Goal: Transaction & Acquisition: Purchase product/service

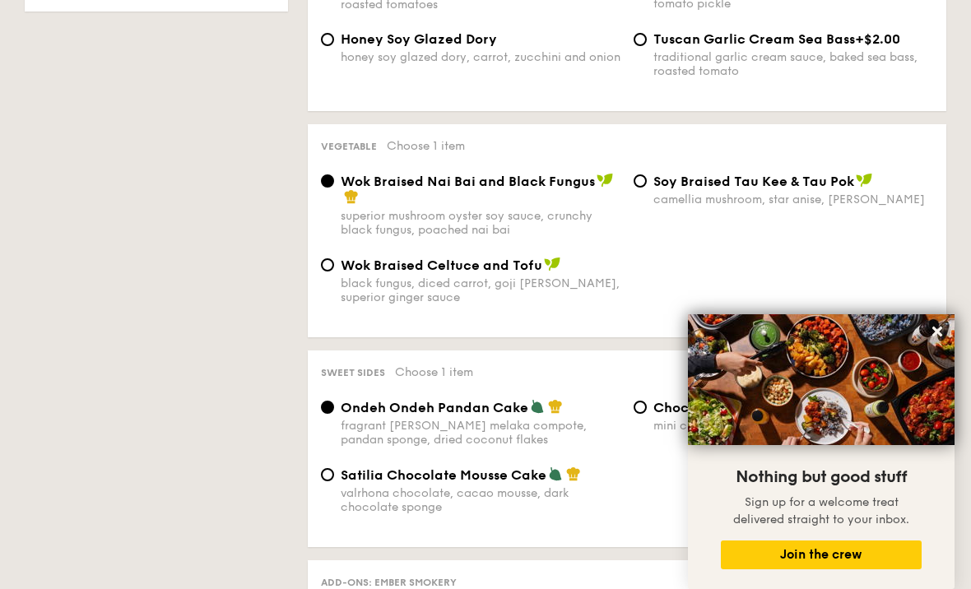
scroll to position [1226, 0]
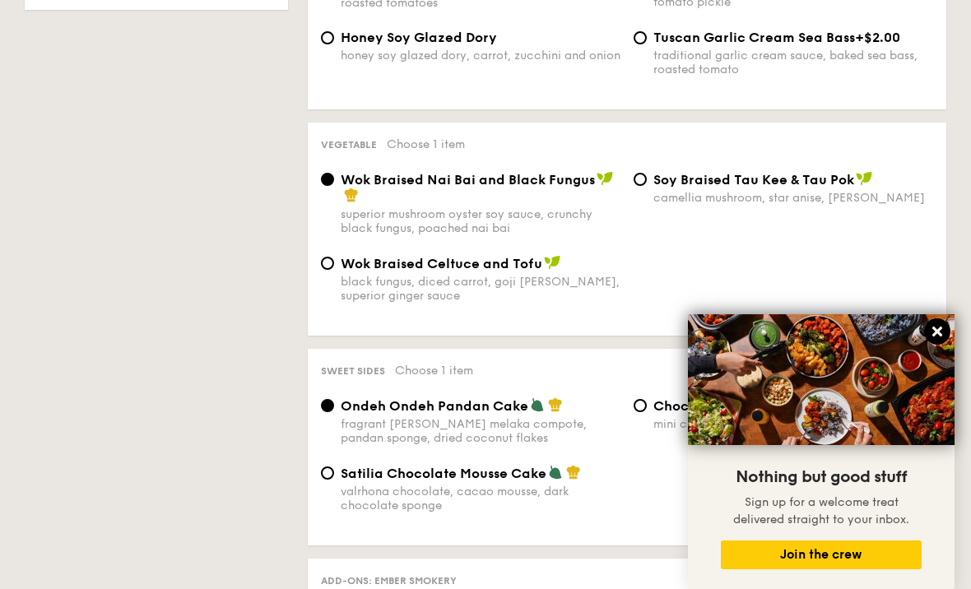
click at [930, 331] on icon at bounding box center [936, 331] width 15 height 15
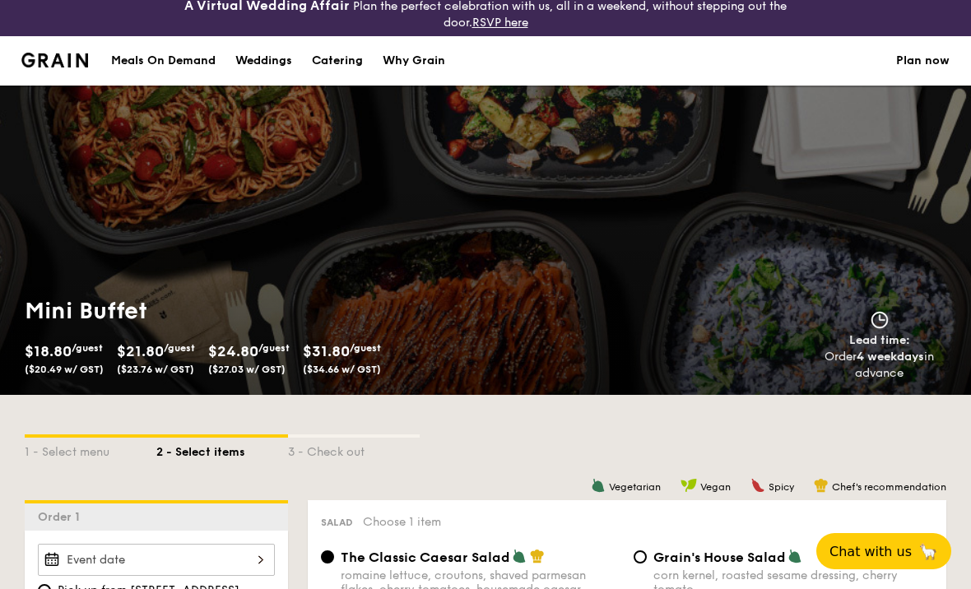
scroll to position [0, 0]
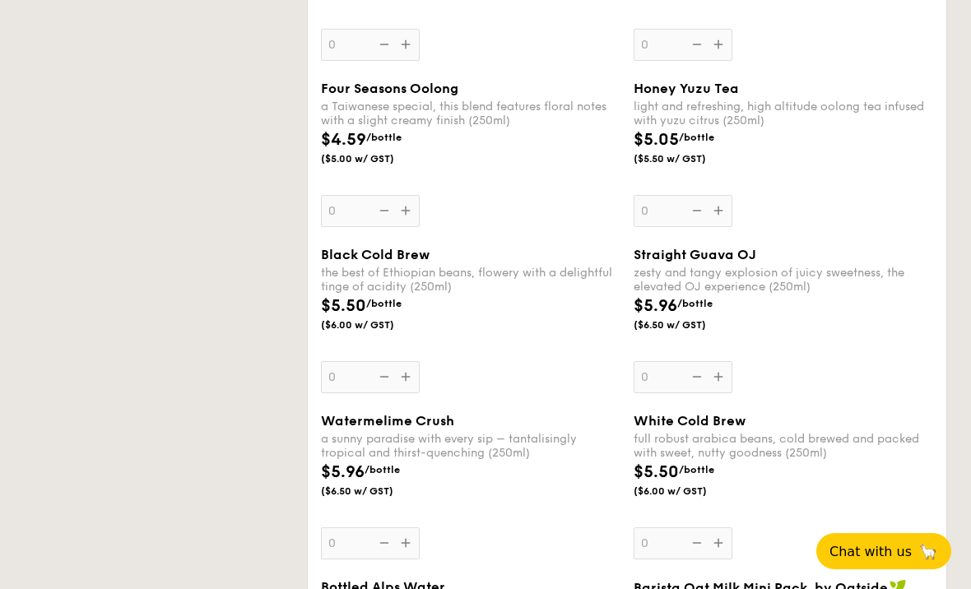
select select
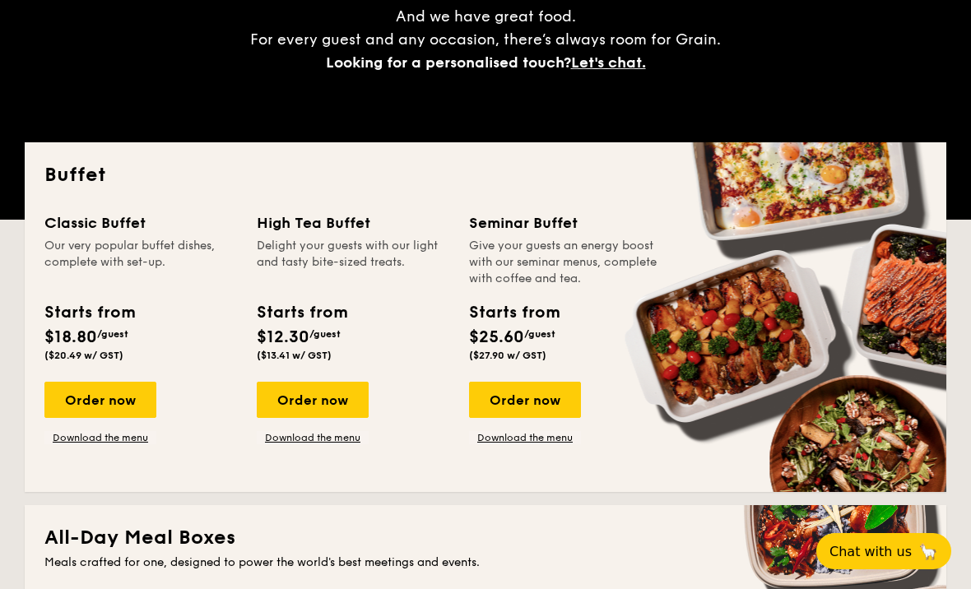
scroll to position [286, 0]
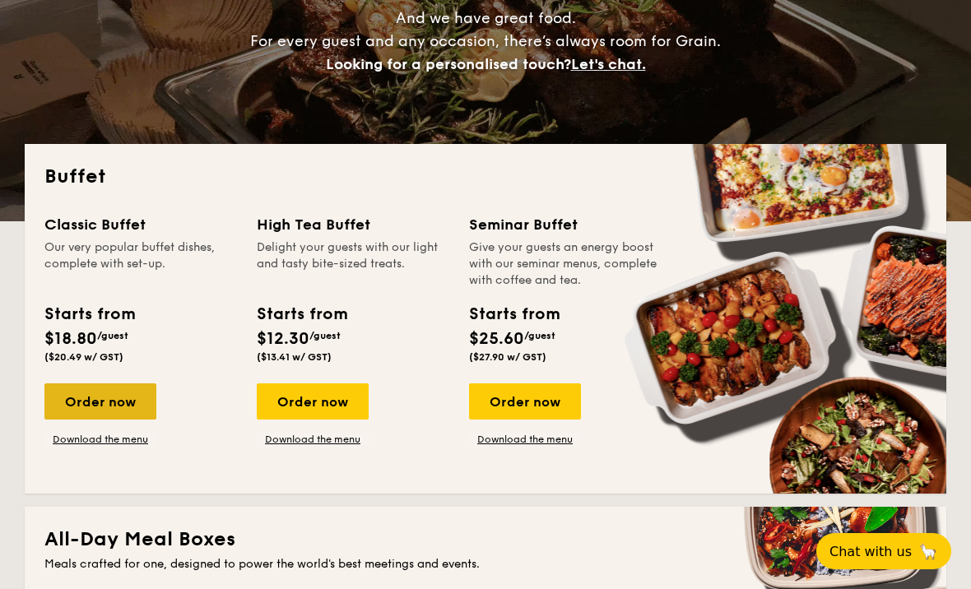
click at [119, 395] on div "Order now" at bounding box center [100, 401] width 112 height 36
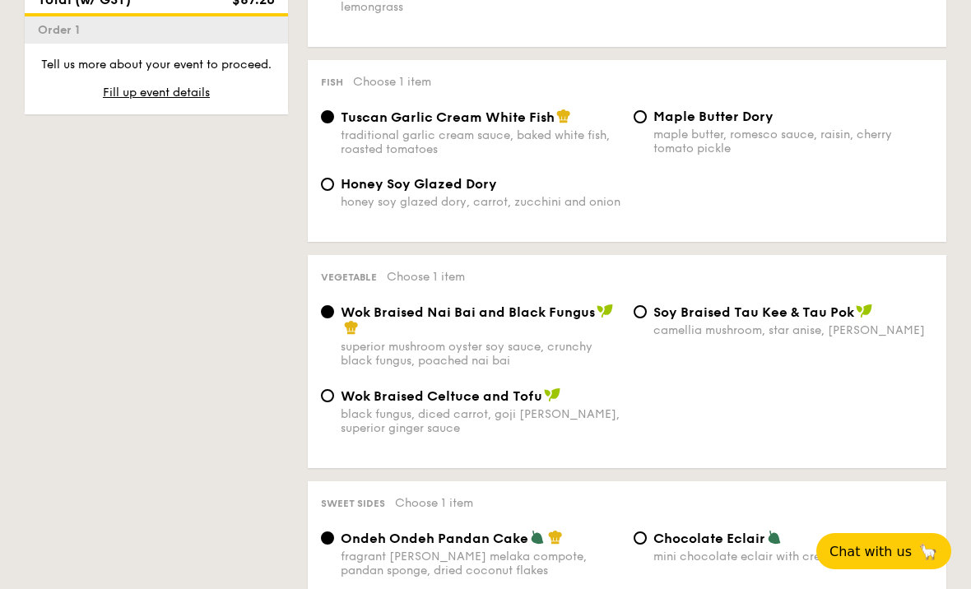
scroll to position [599, 0]
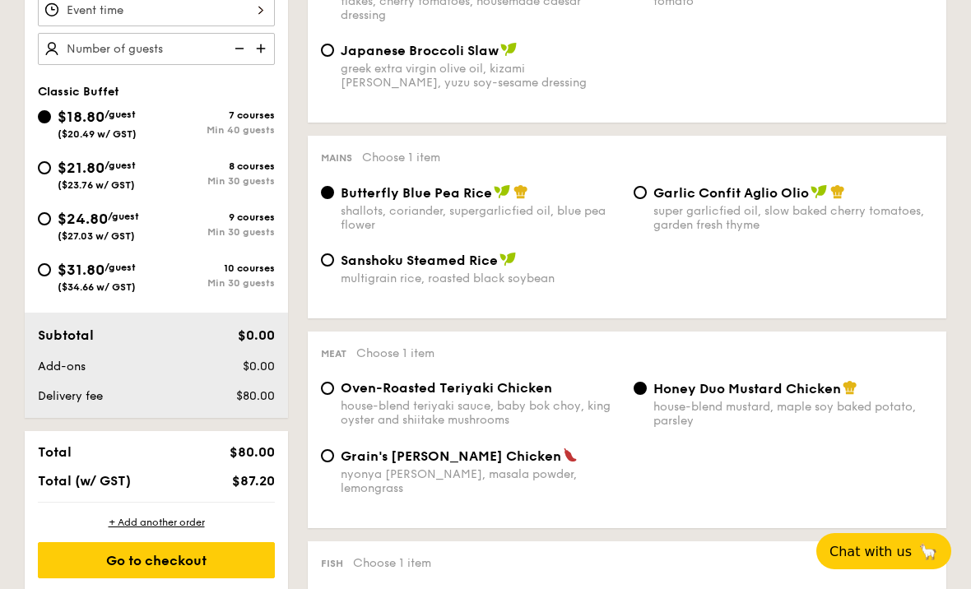
click at [77, 169] on span "$21.80" at bounding box center [81, 168] width 47 height 18
click at [51, 169] on input "$21.80 /guest ($23.76 w/ GST) 8 courses Min 30 guests" at bounding box center [44, 167] width 13 height 13
radio input "true"
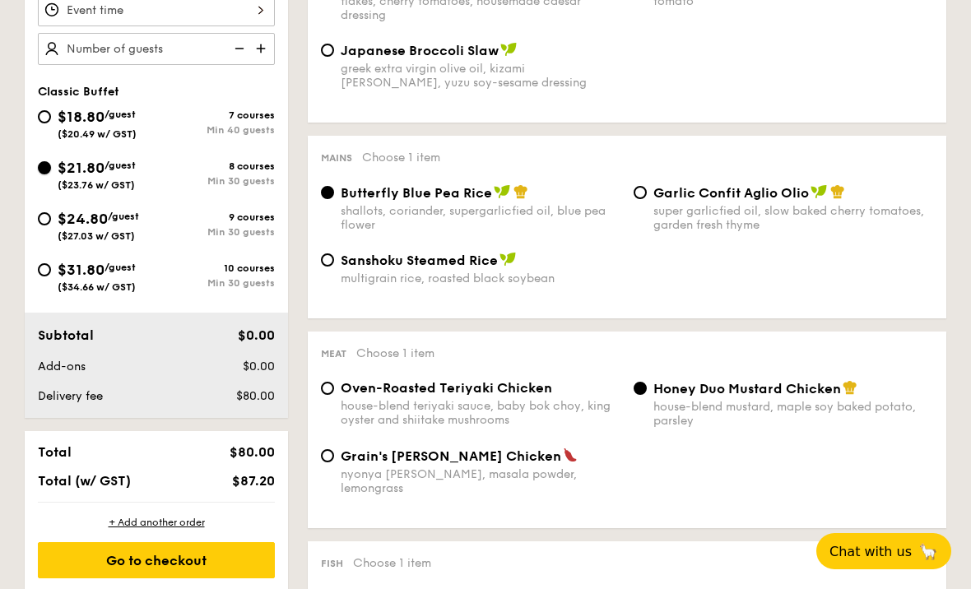
radio input "true"
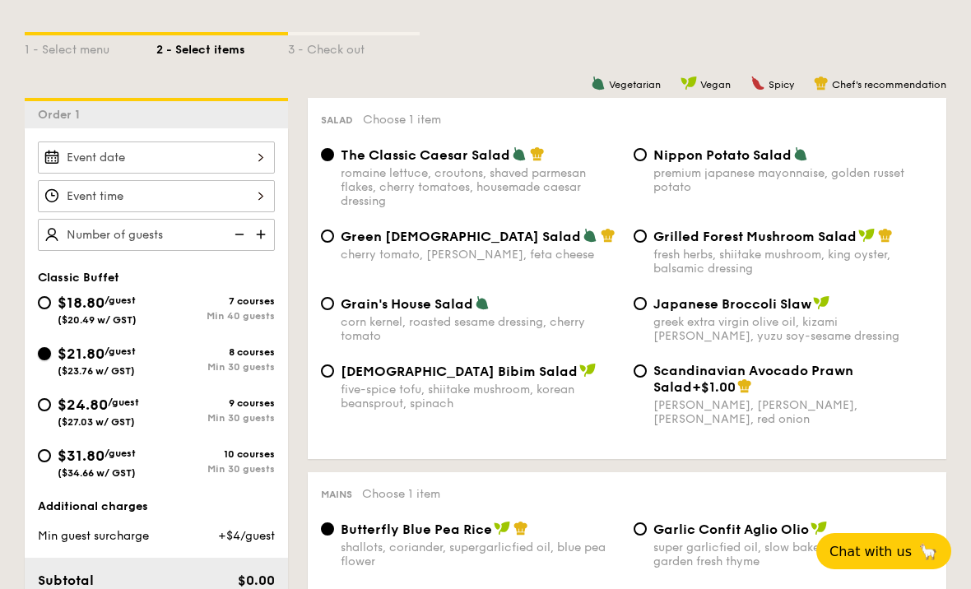
scroll to position [415, 0]
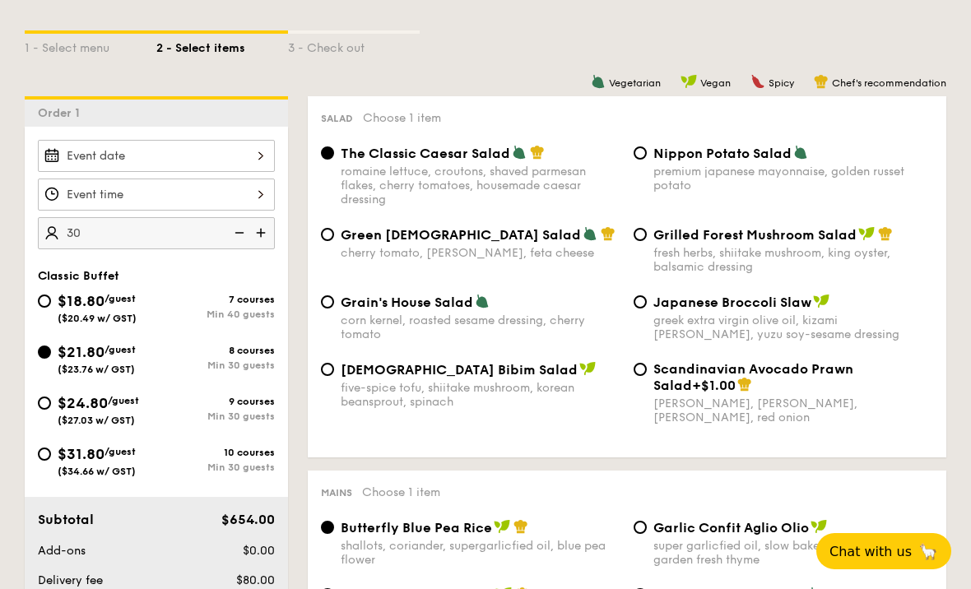
type input "30 guests"
click at [171, 202] on div at bounding box center [156, 194] width 237 height 32
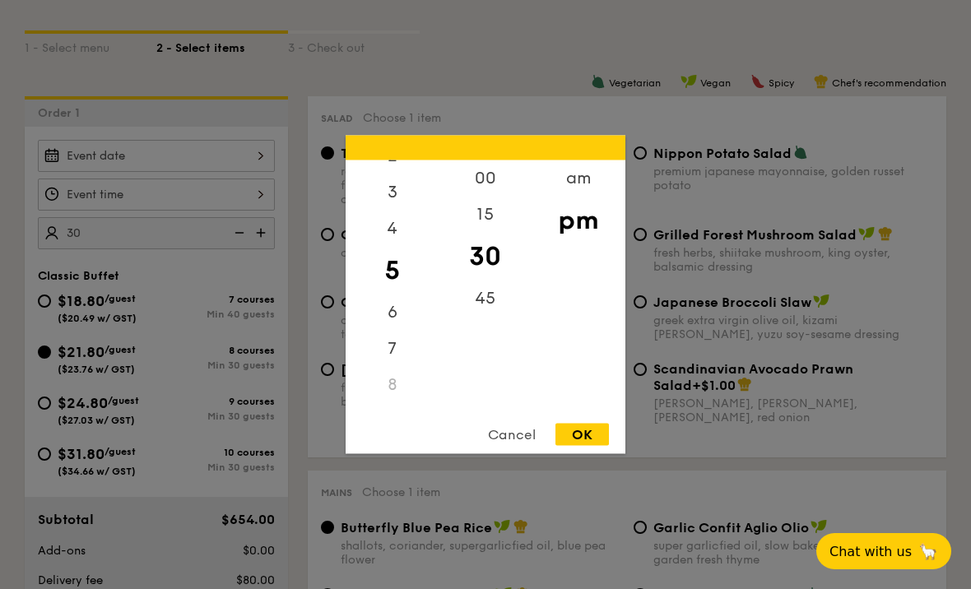
scroll to position [95, 0]
click at [400, 347] on div "7" at bounding box center [391, 348] width 93 height 36
click at [484, 183] on div "00" at bounding box center [484, 184] width 93 height 48
click at [591, 429] on div "OK" at bounding box center [581, 435] width 53 height 22
type input "7:00PM"
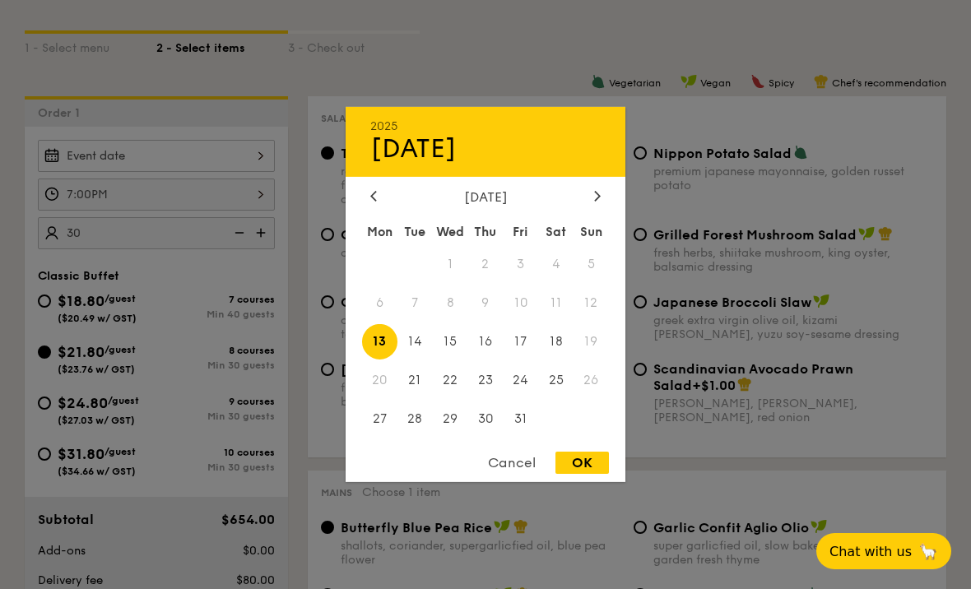
click at [179, 165] on div "2025 Oct [DATE] Tue Wed Thu Fri Sat Sun 1 2 3 4 5 6 7 8 9 10 11 12 13 14 15 16 …" at bounding box center [156, 156] width 237 height 32
click at [521, 375] on span "24" at bounding box center [520, 379] width 35 height 35
click at [581, 461] on div "OK" at bounding box center [581, 463] width 53 height 22
type input "[DATE]"
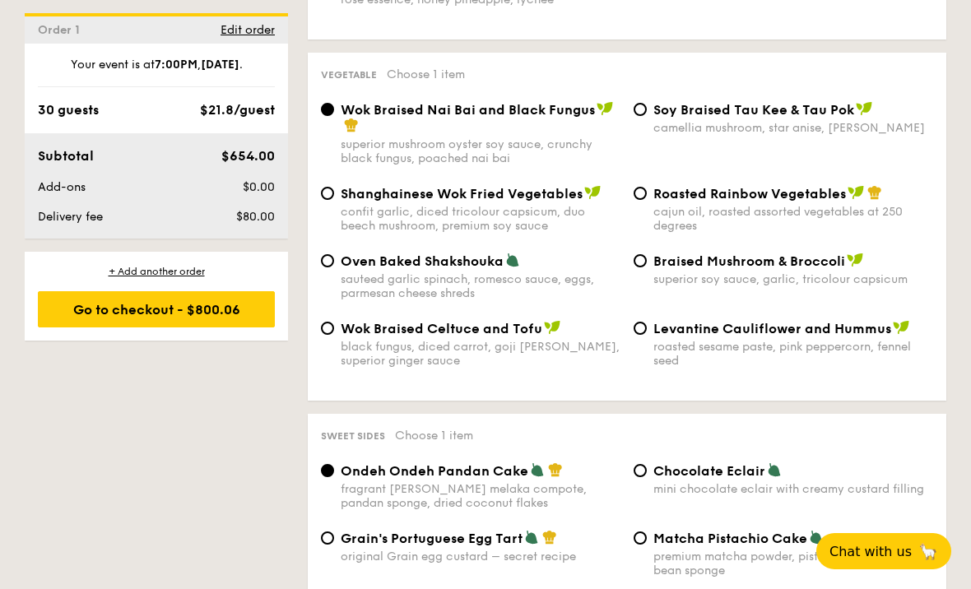
scroll to position [2135, 0]
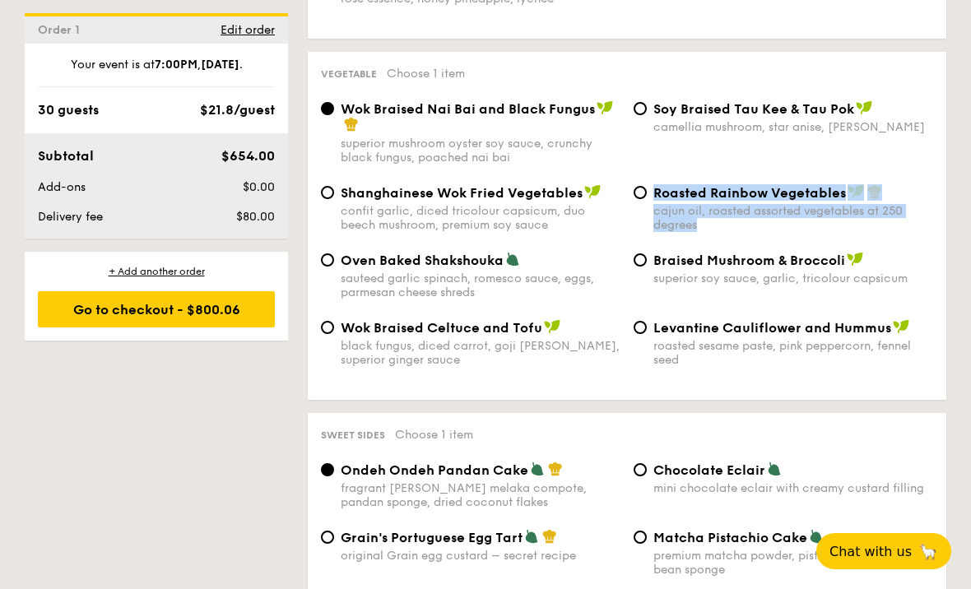
drag, startPoint x: 647, startPoint y: 199, endPoint x: 700, endPoint y: 213, distance: 54.5
click at [700, 213] on div "Roasted Rainbow Vegetables cajun oil, roasted assorted vegetables at 250 degrees" at bounding box center [783, 208] width 313 height 48
click at [718, 214] on div "cajun oil, roasted assorted vegetables at 250 degrees" at bounding box center [793, 218] width 280 height 28
click at [646, 199] on input "Roasted Rainbow Vegetables cajun oil, roasted assorted vegetables at 250 degrees" at bounding box center [639, 192] width 13 height 13
radio input "true"
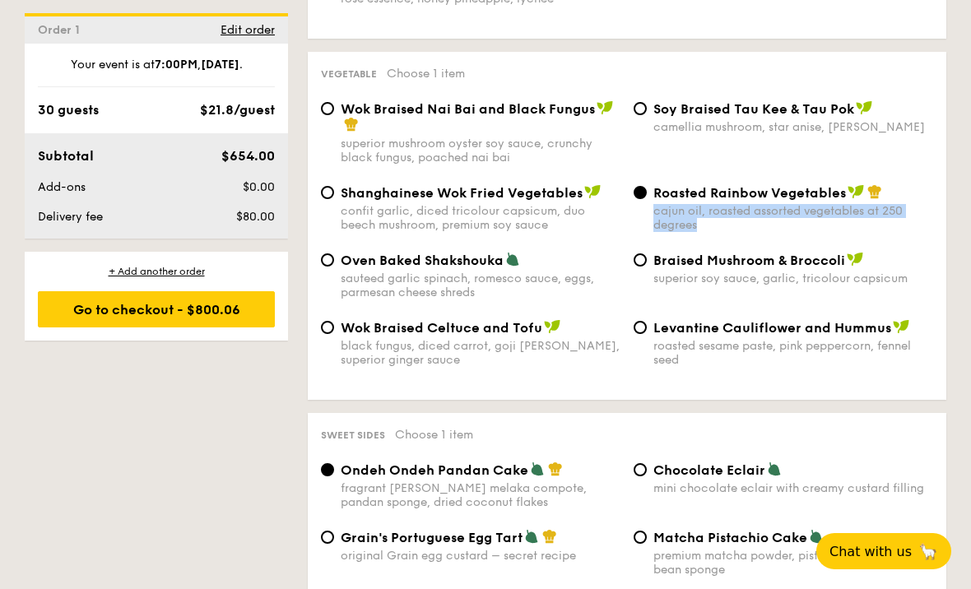
drag, startPoint x: 717, startPoint y: 214, endPoint x: 655, endPoint y: 203, distance: 63.4
click at [655, 204] on div "cajun oil, roasted assorted vegetables at 250 degrees" at bounding box center [793, 218] width 280 height 28
copy div "cajun oil, roasted assorted vegetables at 250 degrees"
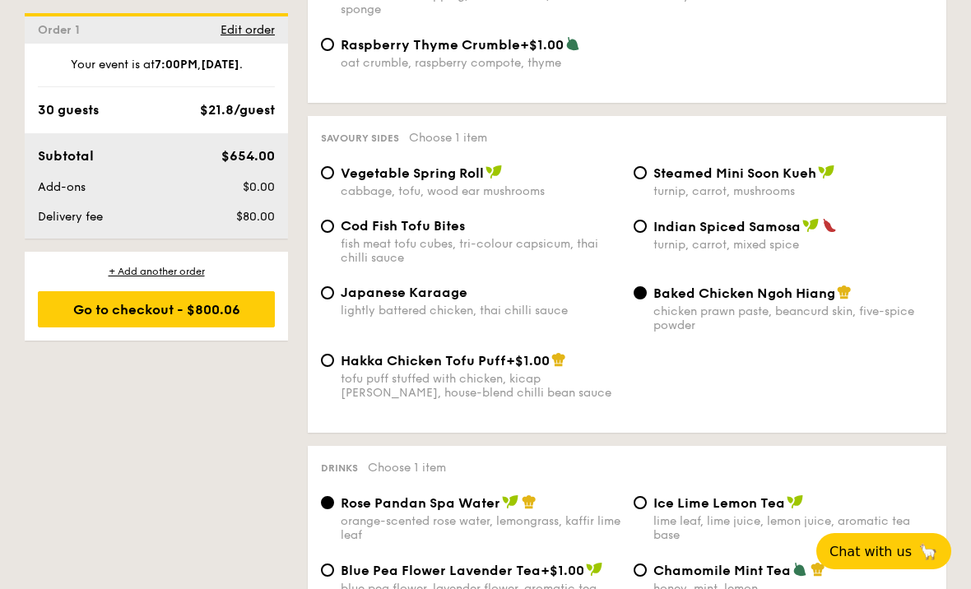
scroll to position [2836, 0]
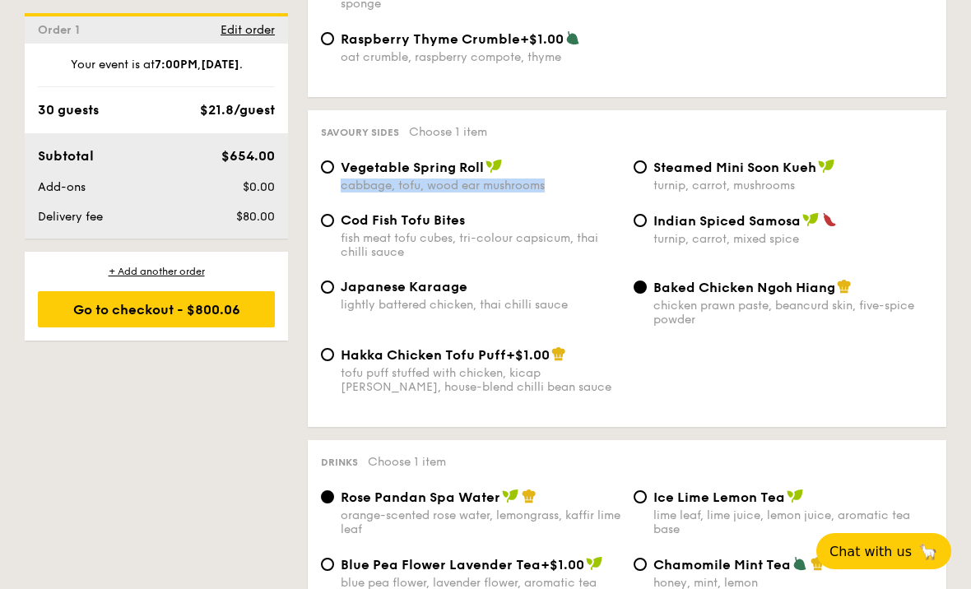
drag, startPoint x: 558, startPoint y: 181, endPoint x: 343, endPoint y: 180, distance: 214.7
click at [343, 180] on div "cabbage, tofu, wood ear mushrooms" at bounding box center [481, 185] width 280 height 14
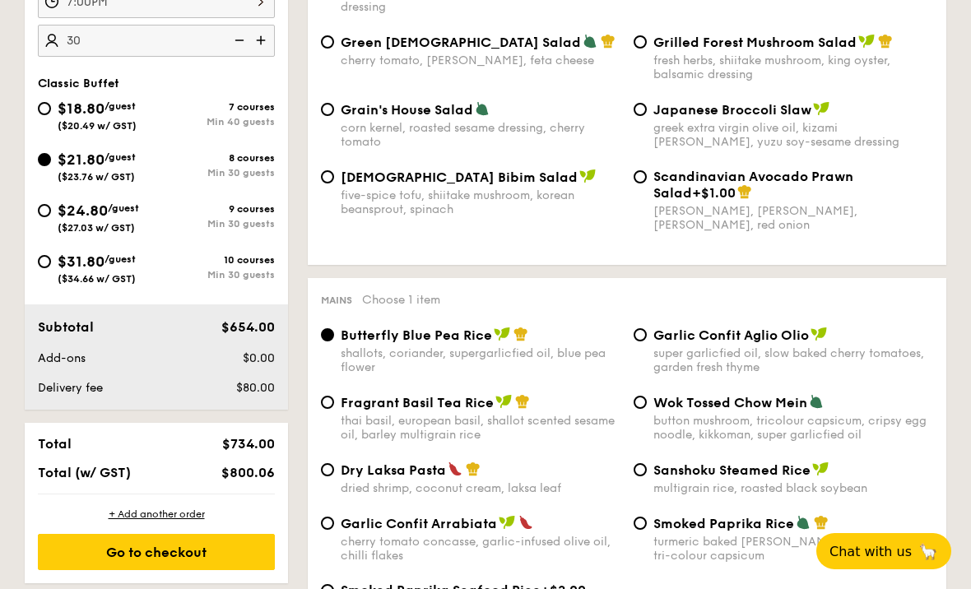
scroll to position [609, 0]
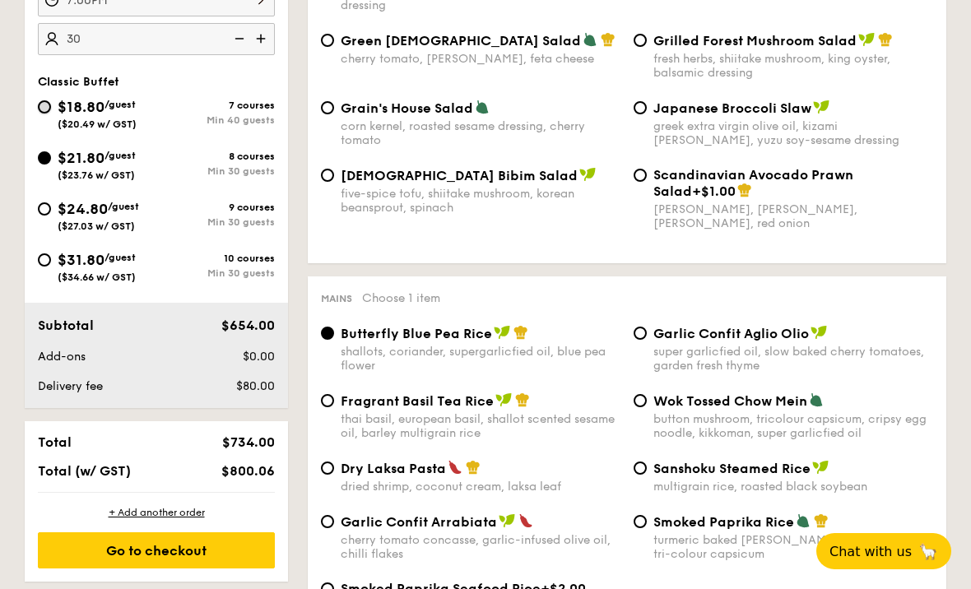
click at [45, 101] on input "$18.80 /guest ($20.49 w/ GST) 7 courses Min 40 guests" at bounding box center [44, 106] width 13 height 13
radio input "true"
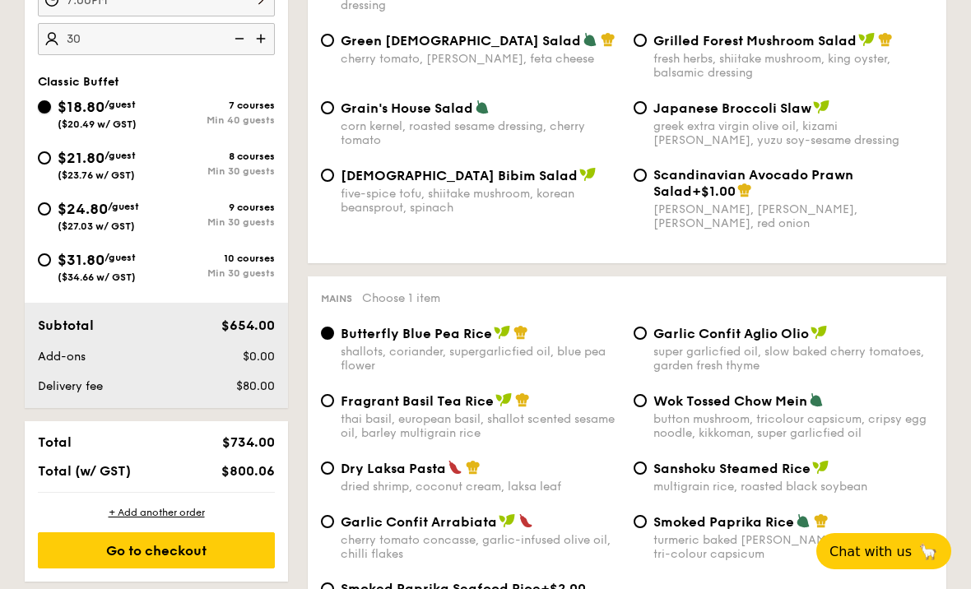
radio input "true"
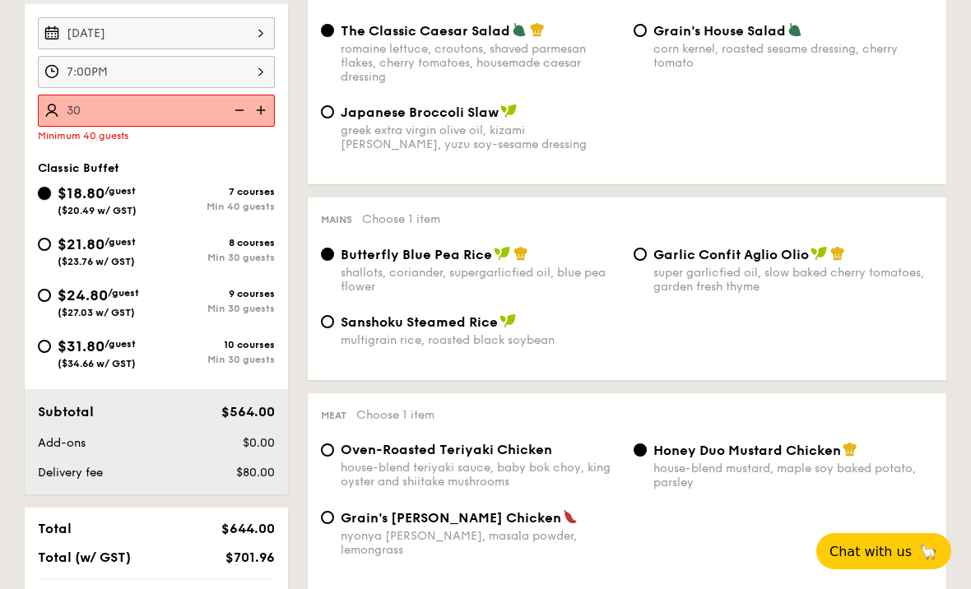
scroll to position [512, 0]
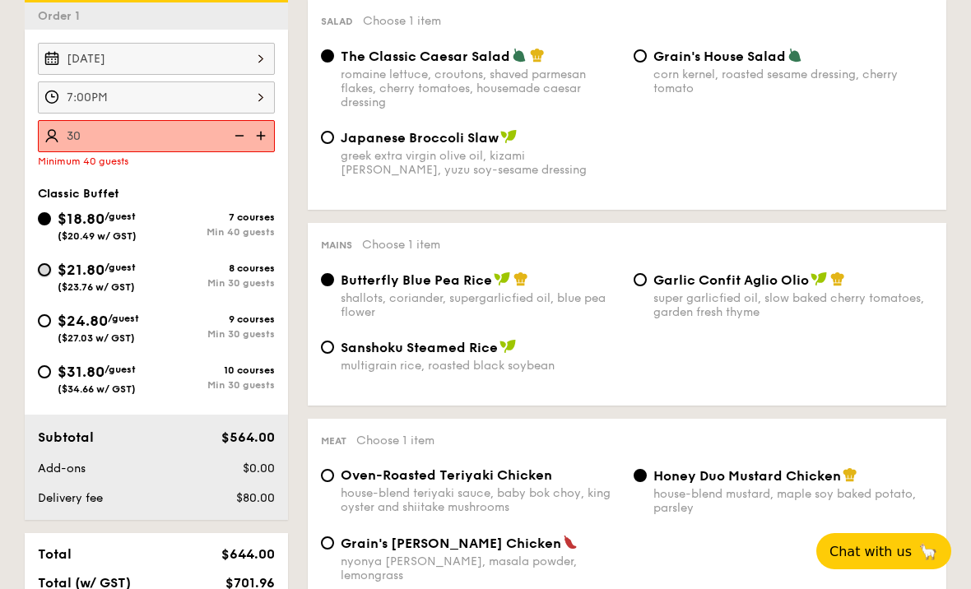
click at [44, 275] on input "$21.80 /guest ($23.76 w/ GST) 8 courses Min 30 guests" at bounding box center [44, 269] width 13 height 13
radio input "true"
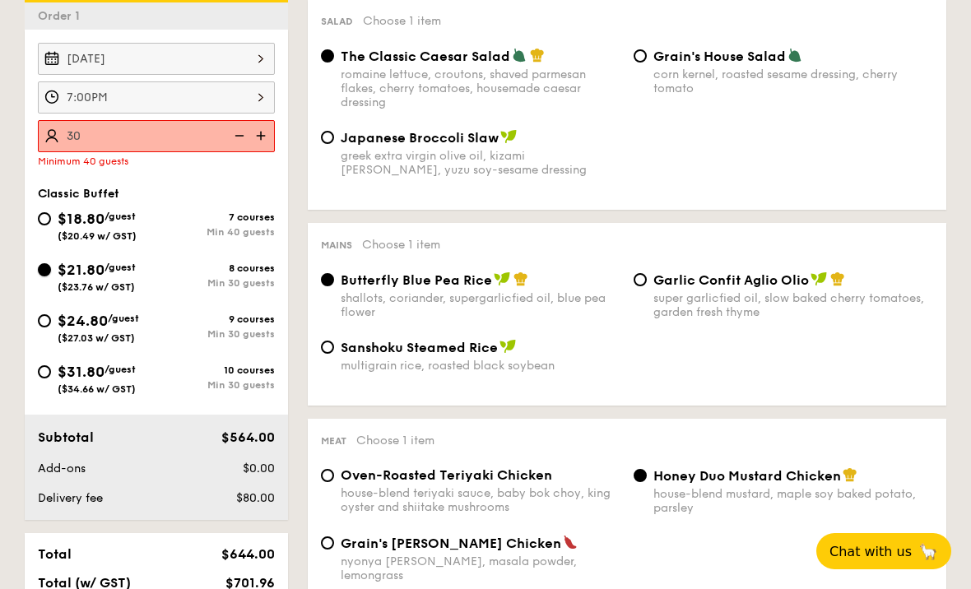
radio input "true"
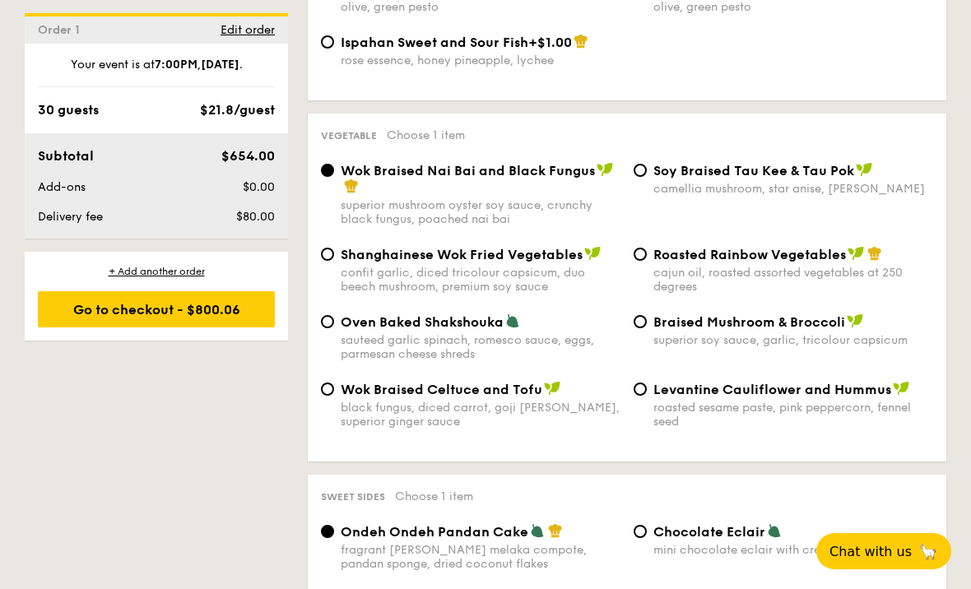
scroll to position [2073, 0]
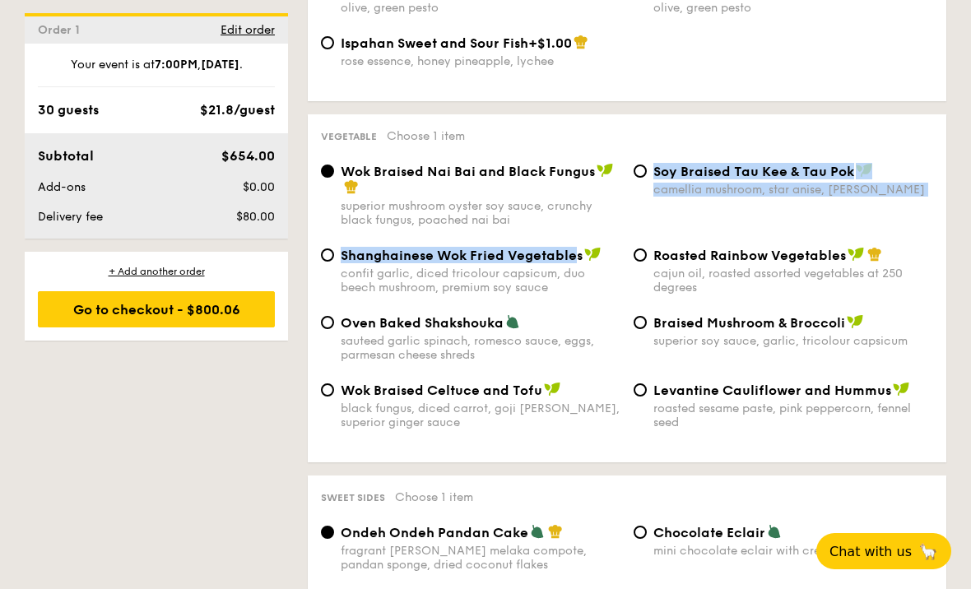
drag, startPoint x: 335, startPoint y: 229, endPoint x: 573, endPoint y: 244, distance: 239.0
click at [573, 244] on div "Wok Braised Nai Bai and Black Fungus superior mushroom oyster soy sauce, crunch…" at bounding box center [627, 306] width 612 height 286
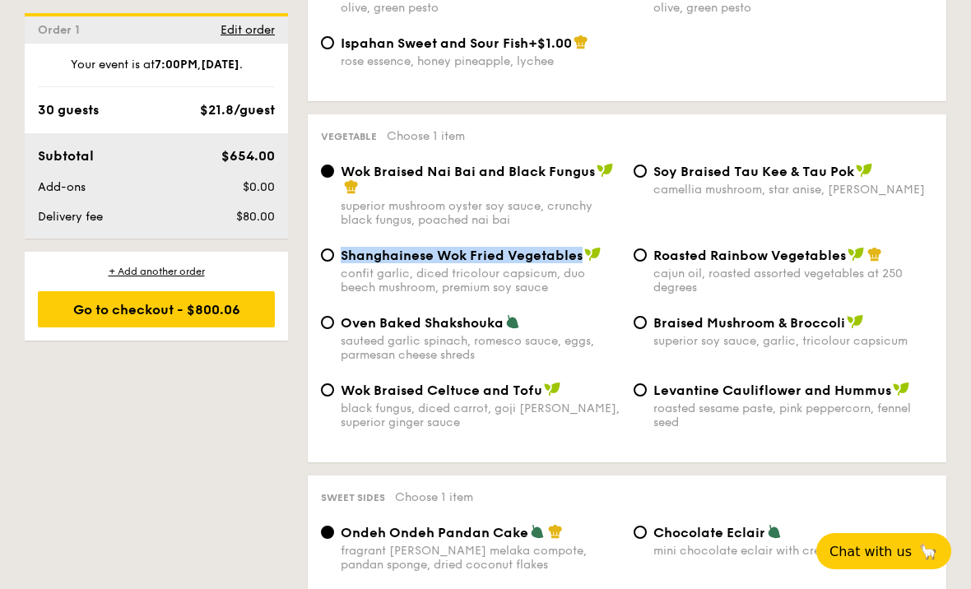
drag, startPoint x: 579, startPoint y: 244, endPoint x: 343, endPoint y: 241, distance: 236.1
click at [343, 248] on span "Shanghainese Wok Fried Vegetables" at bounding box center [462, 256] width 242 height 16
copy span "Shanghainese Wok Fried Vegetables"
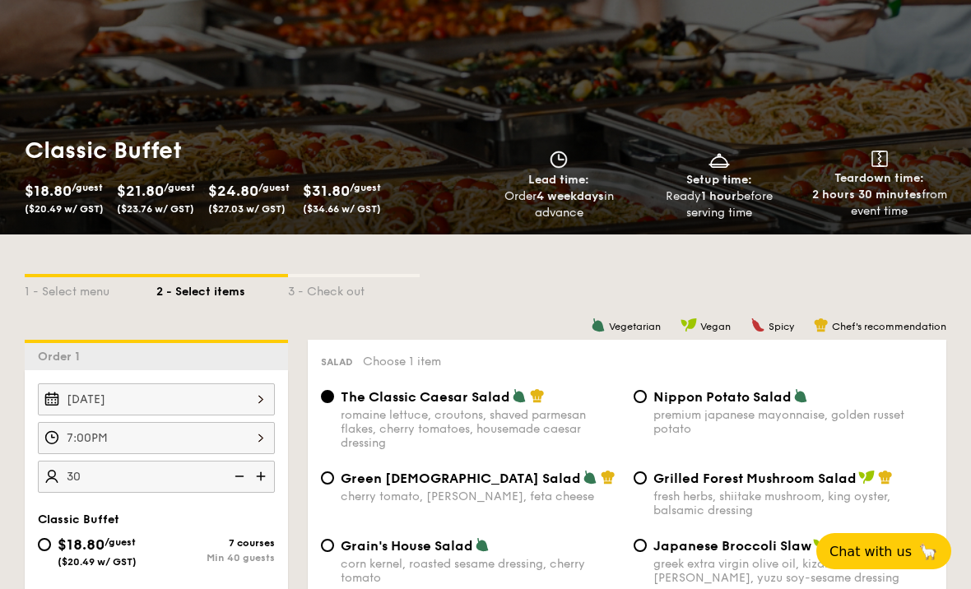
scroll to position [0, 0]
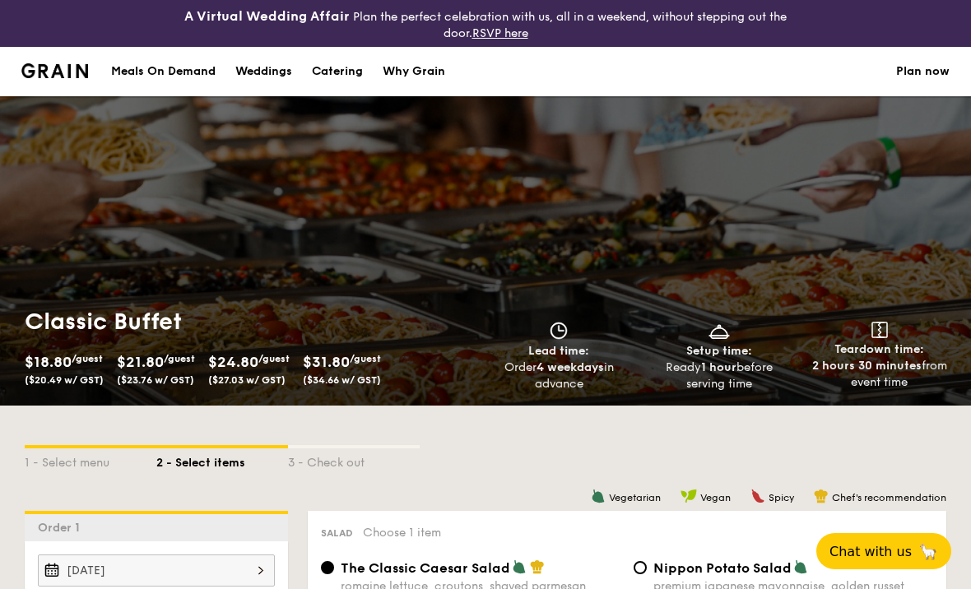
click at [347, 67] on div "Catering" at bounding box center [337, 71] width 51 height 49
select select
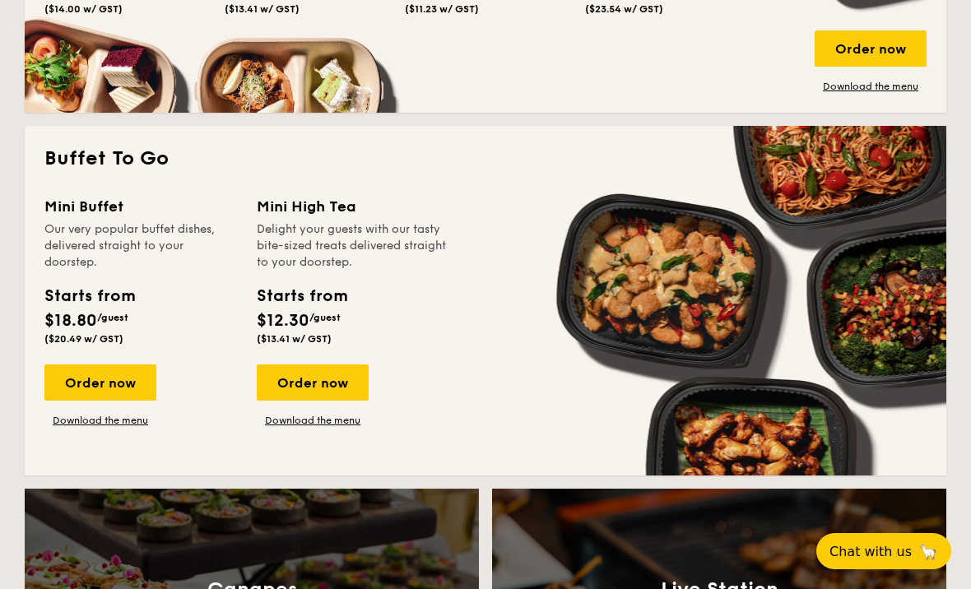
scroll to position [1094, 0]
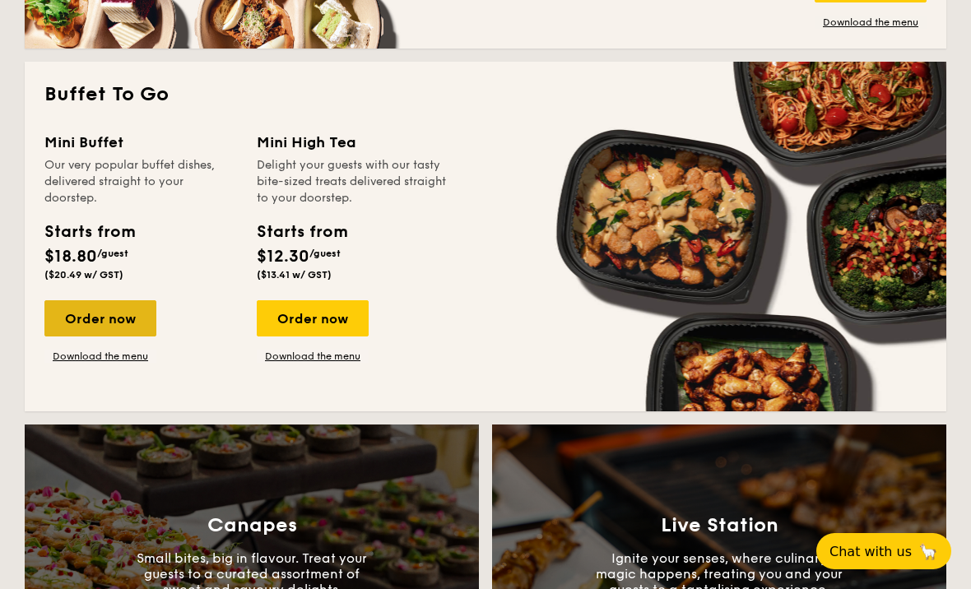
click at [104, 311] on div "Order now" at bounding box center [100, 318] width 112 height 36
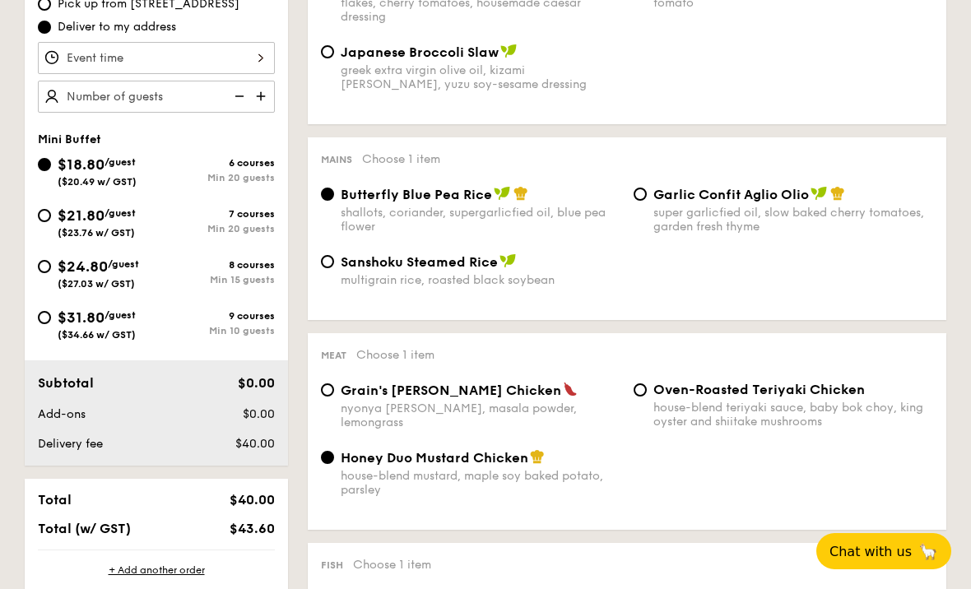
scroll to position [594, 0]
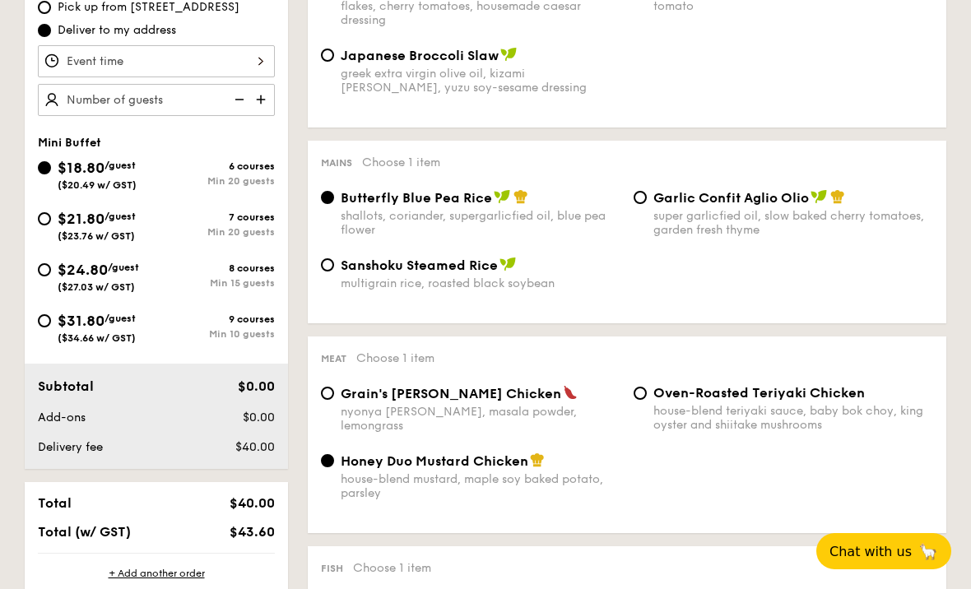
click at [161, 212] on div "7 courses" at bounding box center [215, 217] width 118 height 12
click at [51, 212] on input "$21.80 /guest ($23.76 w/ GST) 7 courses Min 20 guests" at bounding box center [44, 218] width 13 height 13
radio input "true"
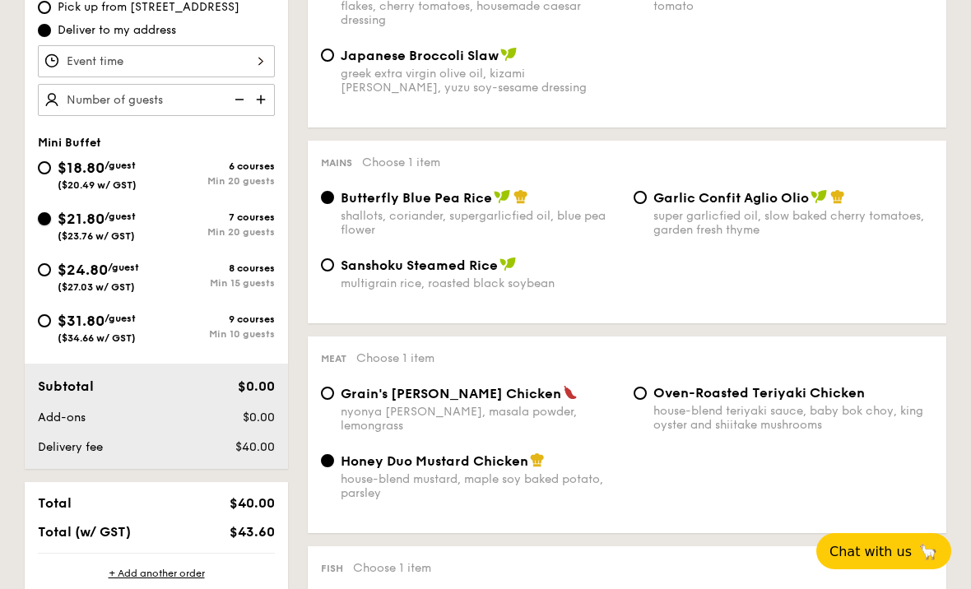
radio input "false"
radio input "true"
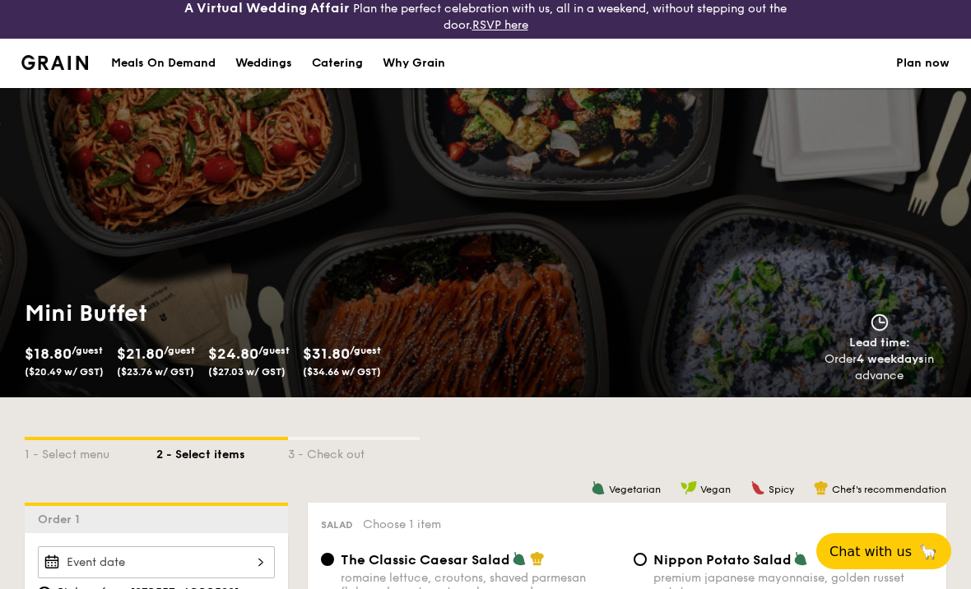
scroll to position [0, 0]
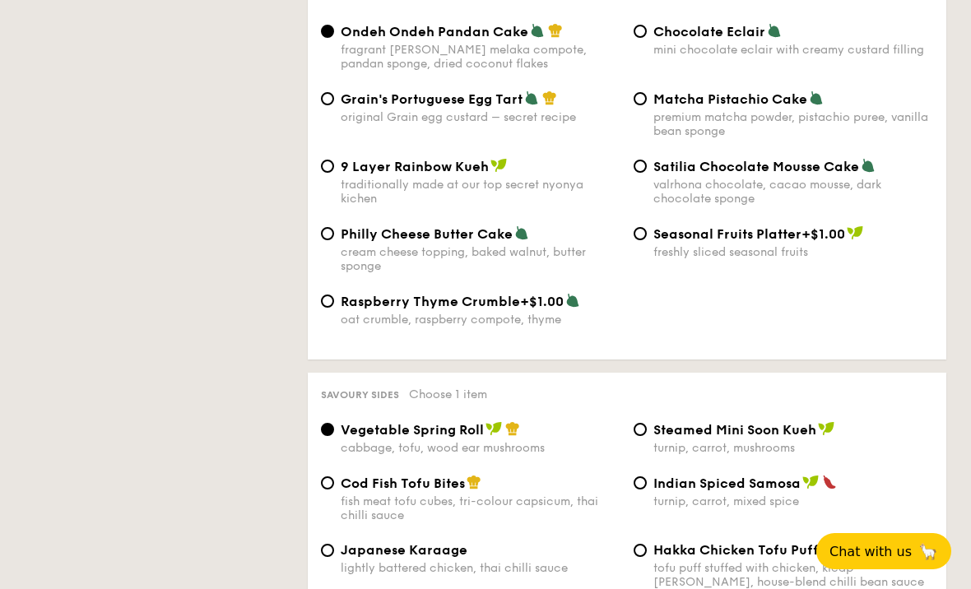
select select
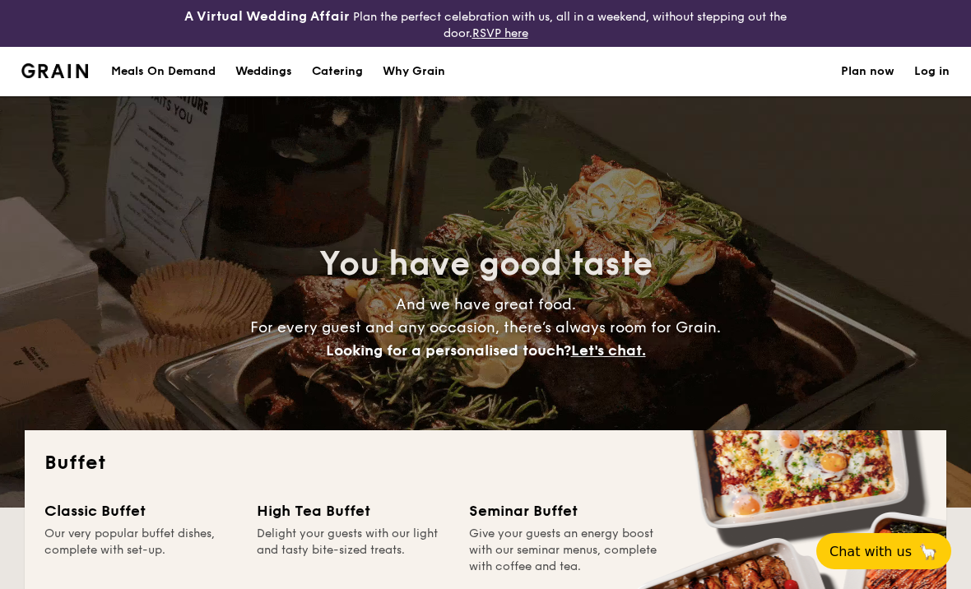
click at [344, 71] on h1 "Catering" at bounding box center [337, 71] width 51 height 49
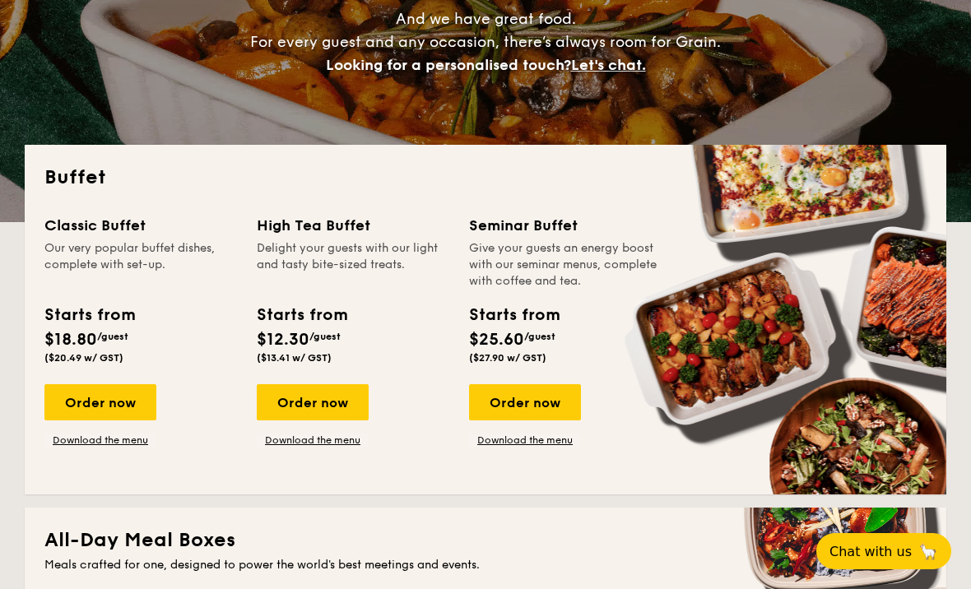
scroll to position [287, 0]
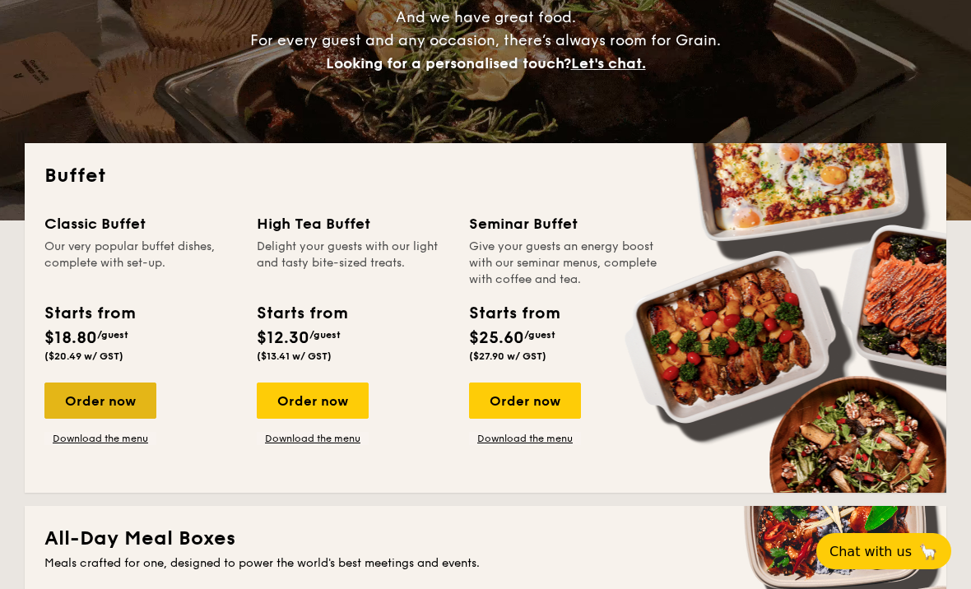
click at [127, 410] on div "Order now" at bounding box center [100, 400] width 112 height 36
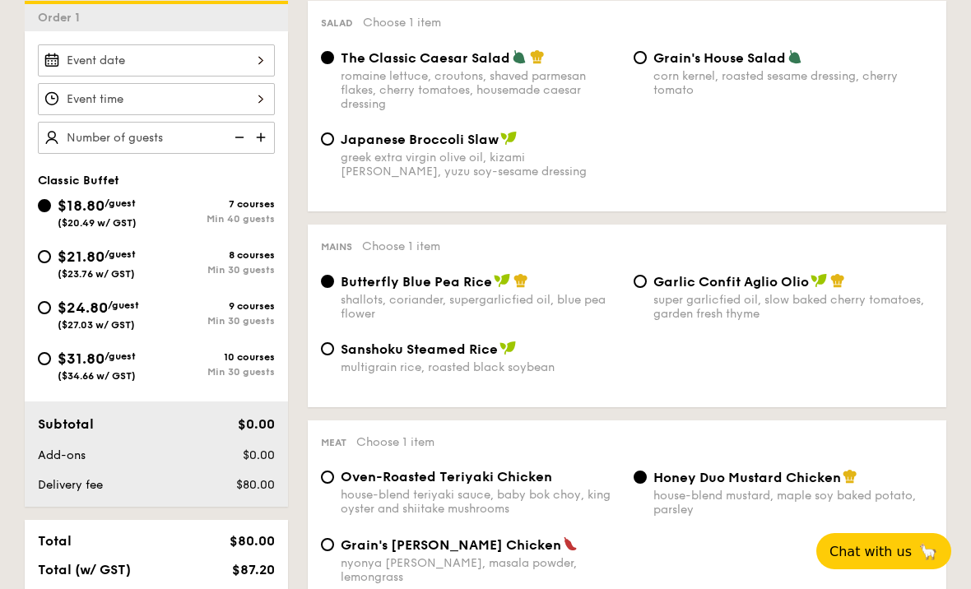
scroll to position [527, 0]
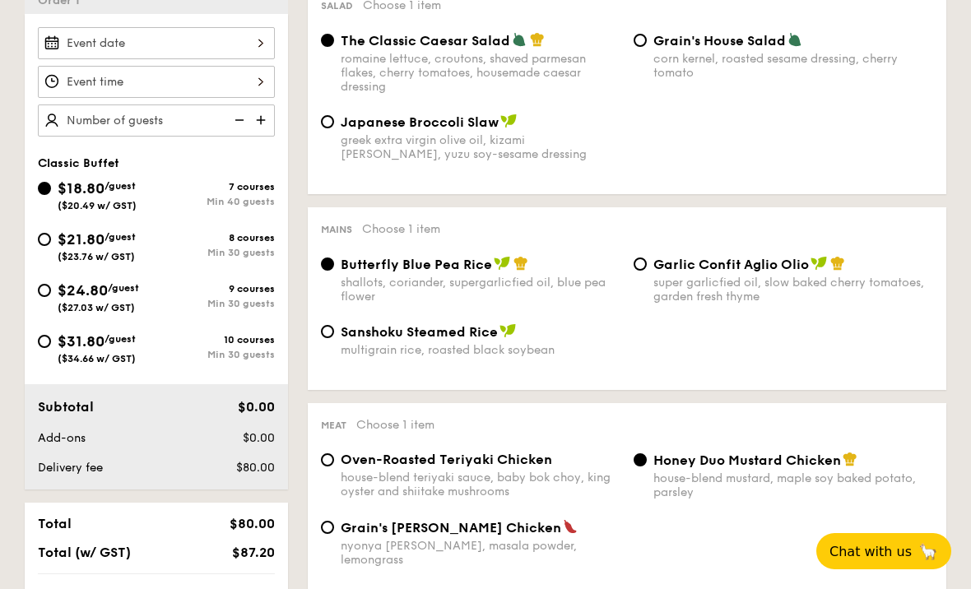
click at [146, 242] on div "$21.80 /guest ($23.76 w/ GST)" at bounding box center [97, 245] width 118 height 35
click at [51, 242] on input "$21.80 /guest ($23.76 w/ GST) 8 courses Min 30 guests" at bounding box center [44, 239] width 13 height 13
radio input "true"
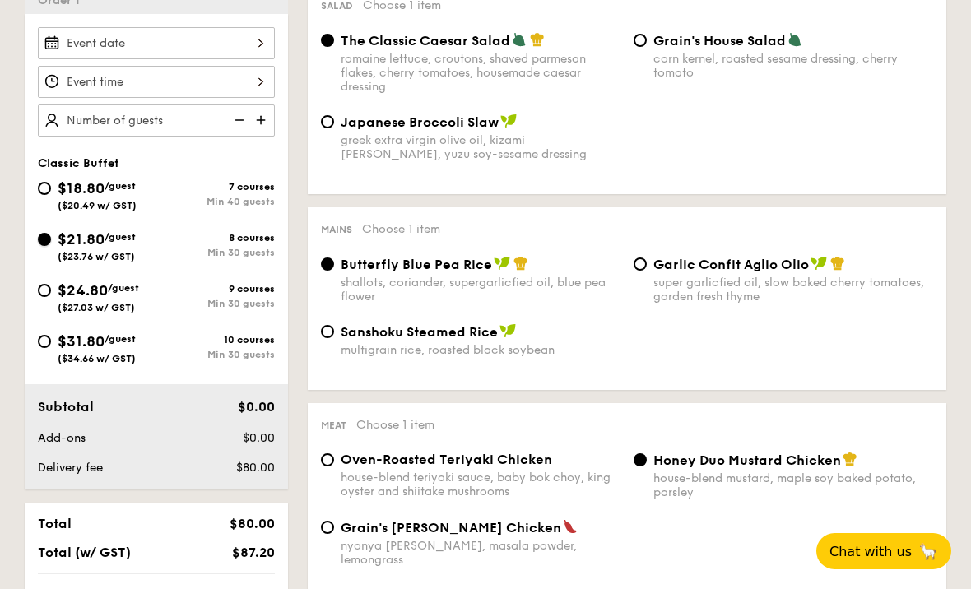
radio input "true"
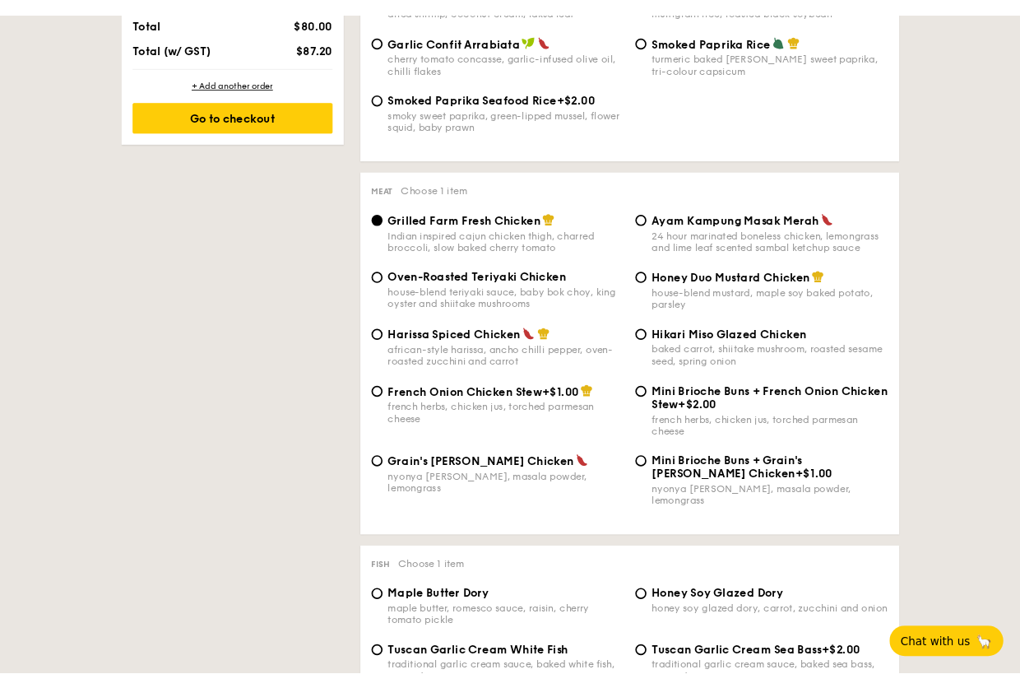
scroll to position [1087, 0]
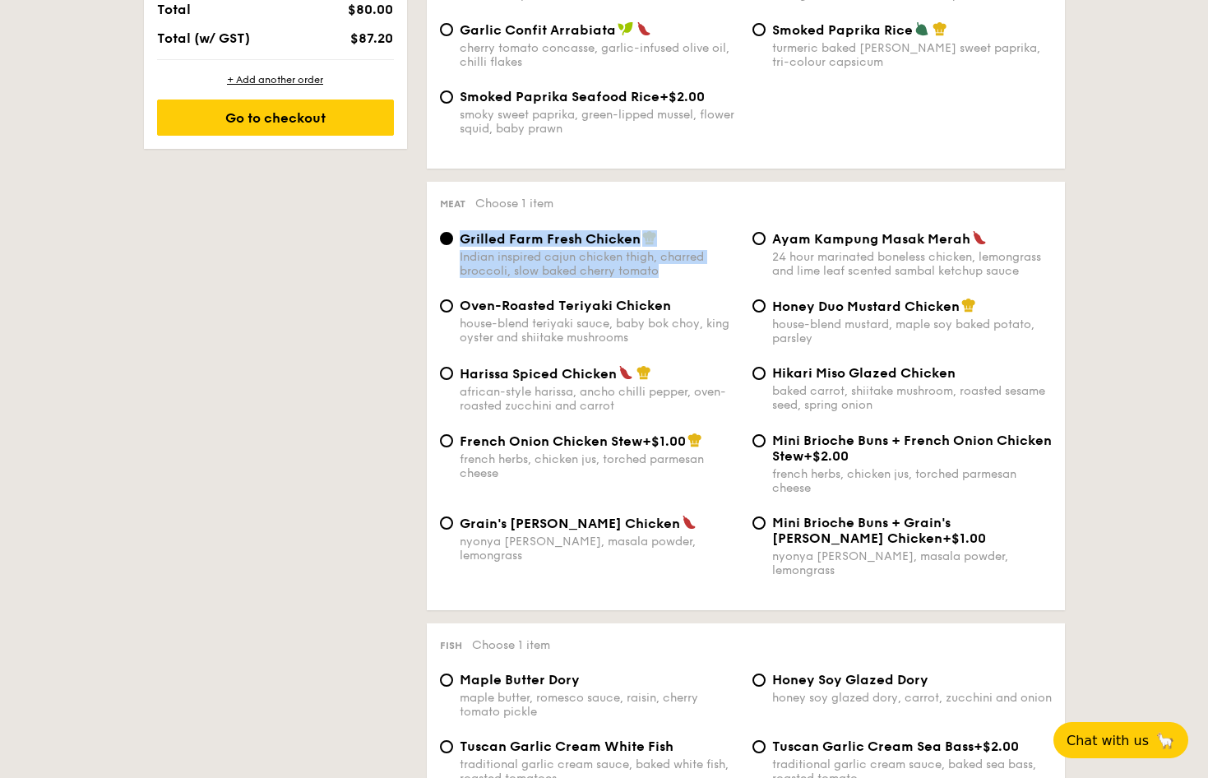
drag, startPoint x: 683, startPoint y: 284, endPoint x: 464, endPoint y: 250, distance: 222.2
click at [464, 250] on div "Grilled Farm Fresh Chicken Indian inspired cajun chicken thigh, charred broccol…" at bounding box center [600, 254] width 280 height 48
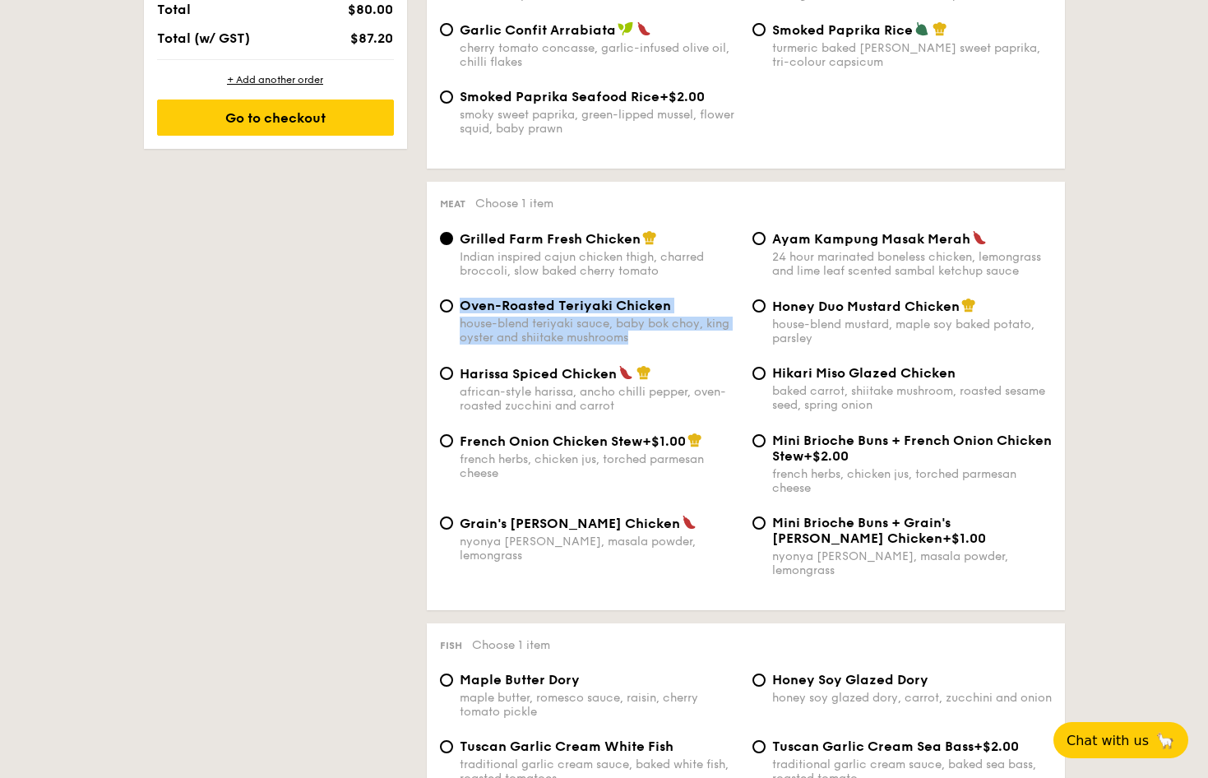
drag, startPoint x: 644, startPoint y: 352, endPoint x: 419, endPoint y: 307, distance: 229.9
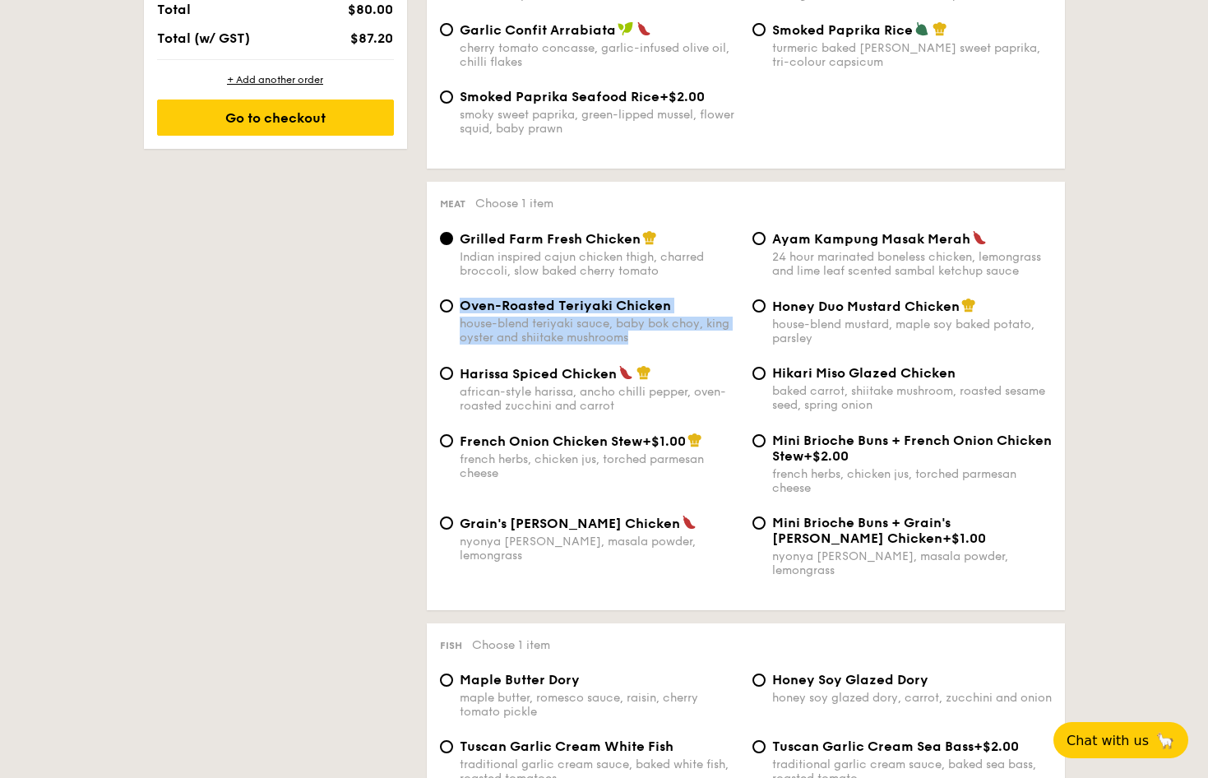
drag, startPoint x: 424, startPoint y: 309, endPoint x: 673, endPoint y: 342, distance: 251.4
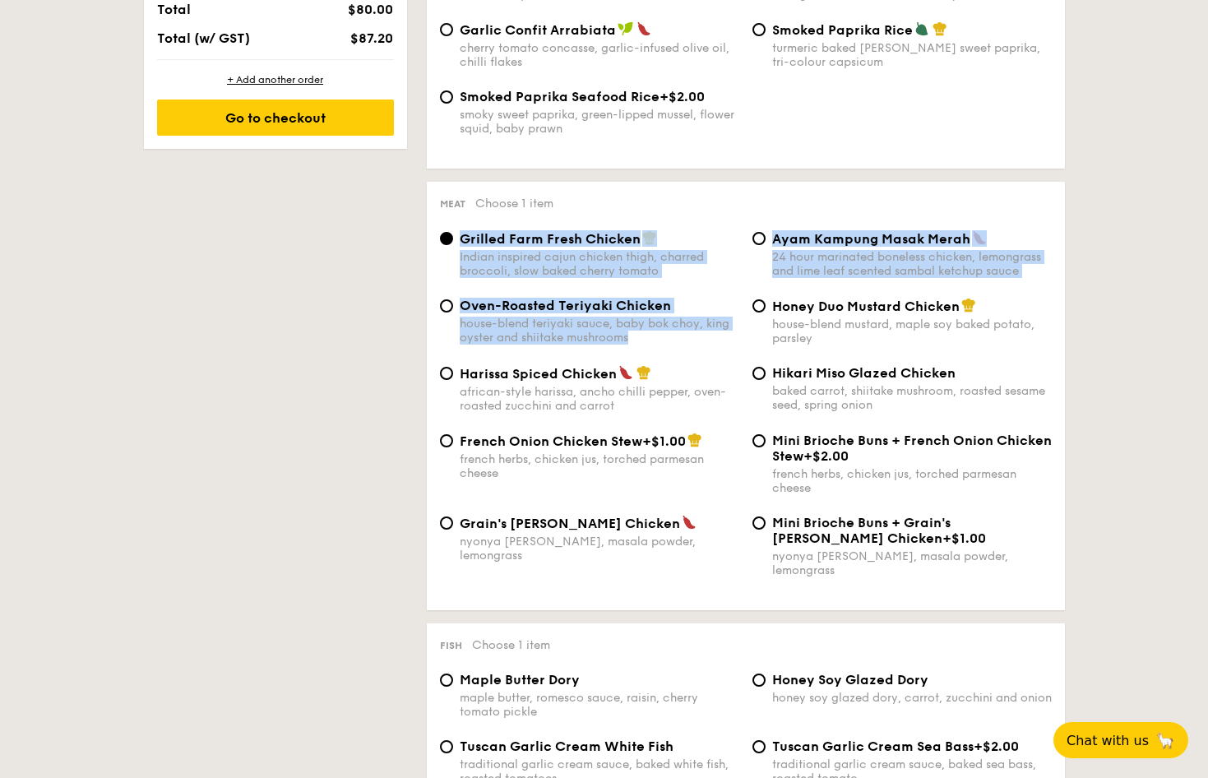
drag, startPoint x: 669, startPoint y: 342, endPoint x: 417, endPoint y: 220, distance: 279.6
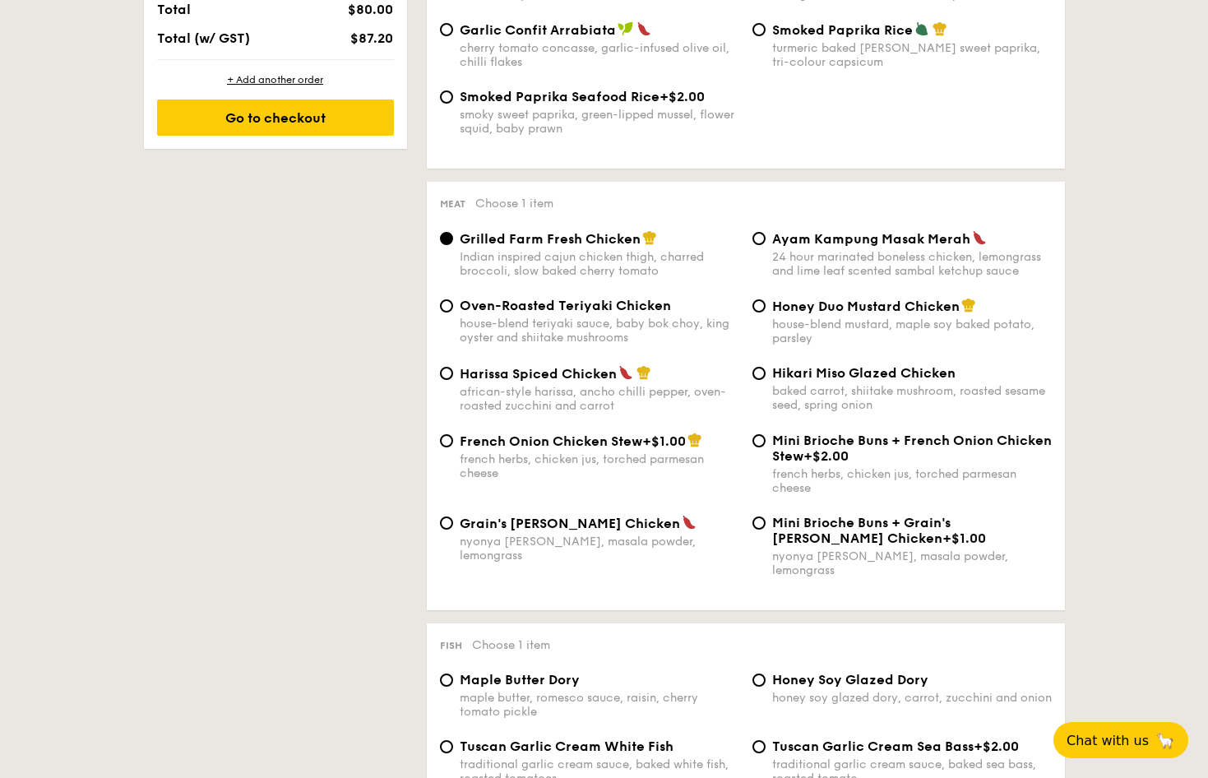
click at [453, 308] on div "Oven-Roasted Teriyaki Chicken house-blend teriyaki sauce, baby bok choy, king o…" at bounding box center [589, 321] width 313 height 47
click at [436, 317] on div "Oven-Roasted Teriyaki Chicken house-blend teriyaki sauce, baby bok choy, king o…" at bounding box center [589, 321] width 313 height 47
click at [447, 313] on input "Oven-Roasted Teriyaki Chicken house-blend teriyaki sauce, baby bok choy, king o…" at bounding box center [446, 305] width 13 height 13
radio input "true"
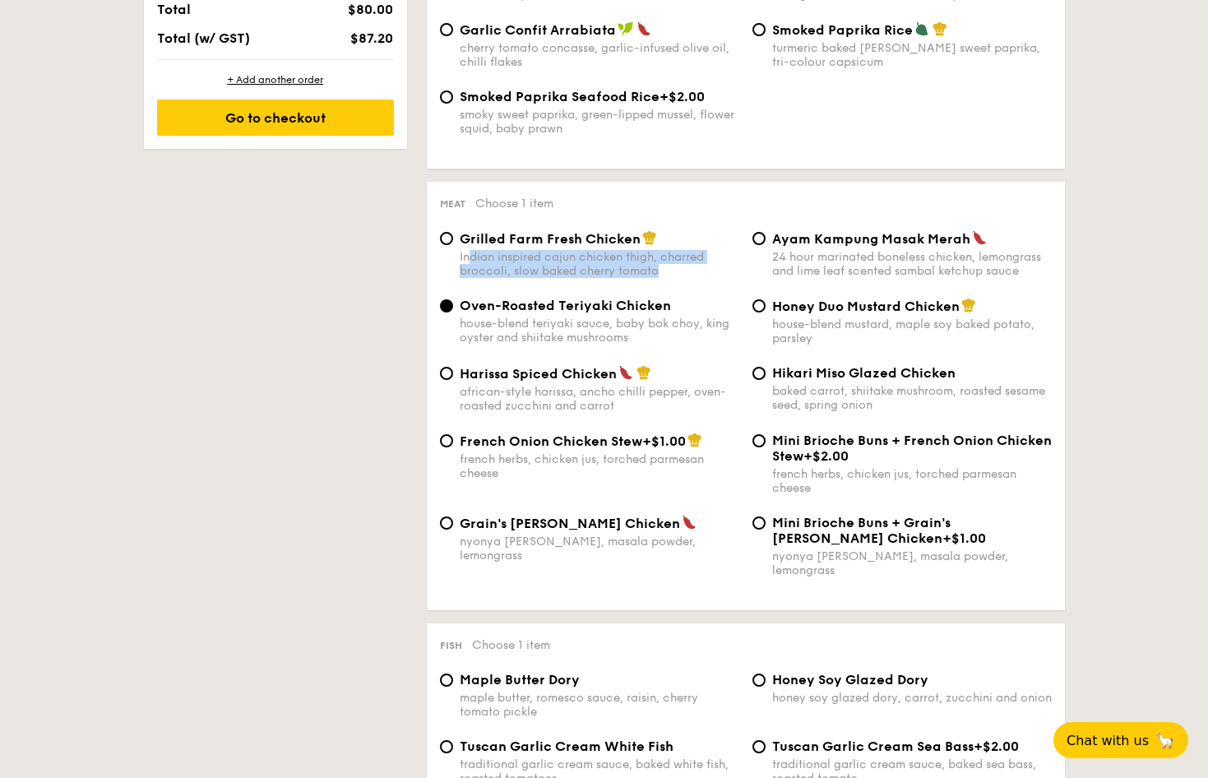
drag, startPoint x: 665, startPoint y: 282, endPoint x: 507, endPoint y: 277, distance: 158.8
click at [472, 263] on div "Indian inspired cajun chicken thigh, charred broccoli, slow baked cherry tomato" at bounding box center [600, 264] width 280 height 28
drag, startPoint x: 460, startPoint y: 247, endPoint x: 639, endPoint y: 243, distance: 179.3
click at [639, 243] on div "Grilled Farm Fresh Chicken" at bounding box center [600, 238] width 280 height 16
copy span "Grilled Farm Fresh Chicken"
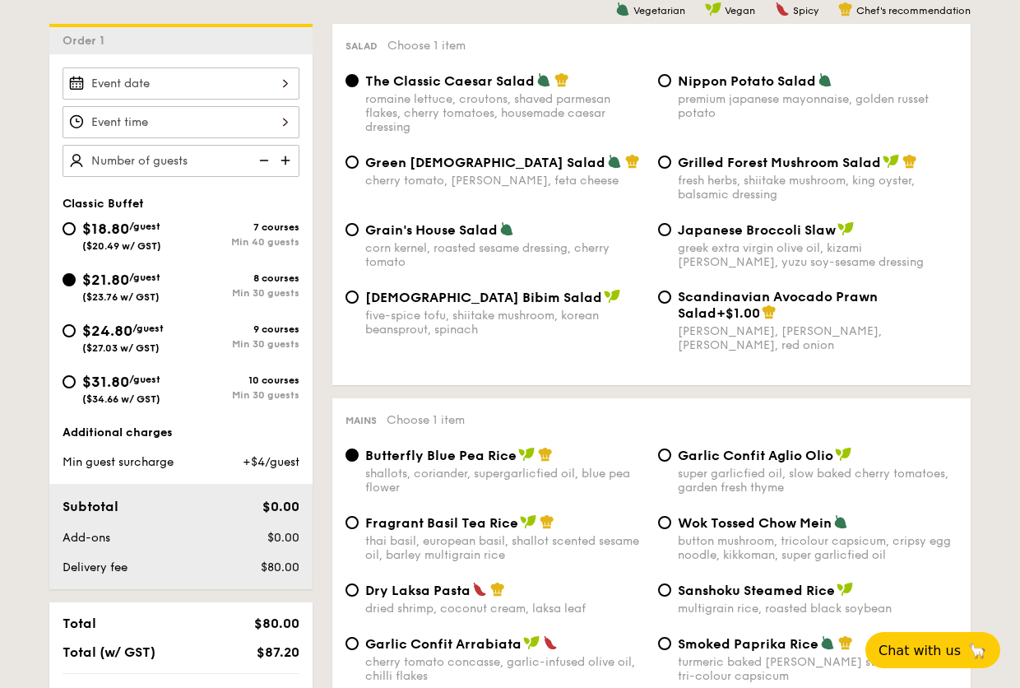
scroll to position [475, 0]
